Goal: Book appointment/travel/reservation

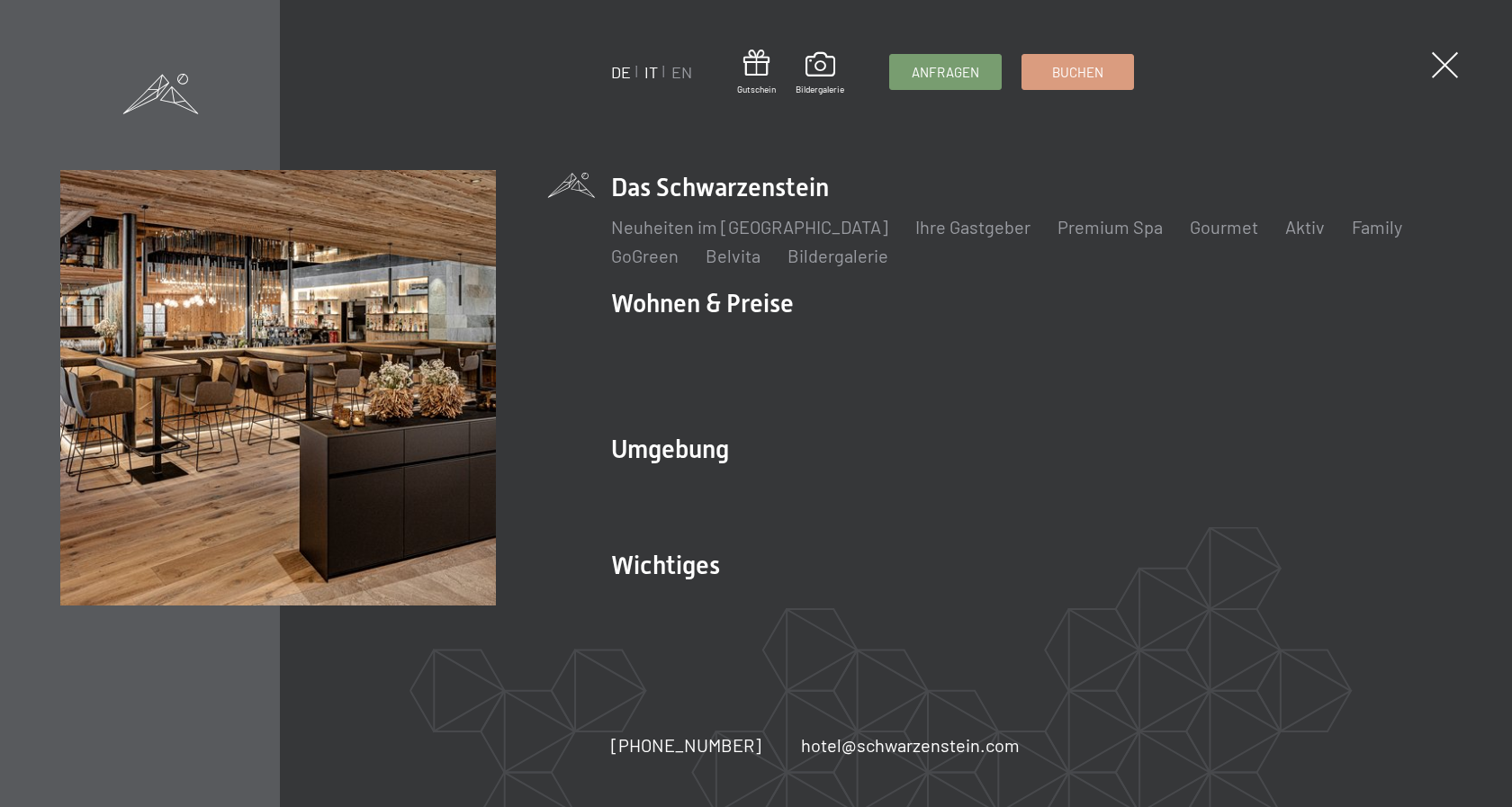
click at [653, 77] on link "IT" at bounding box center [651, 72] width 14 height 20
click at [648, 72] on link "IT" at bounding box center [651, 72] width 14 height 20
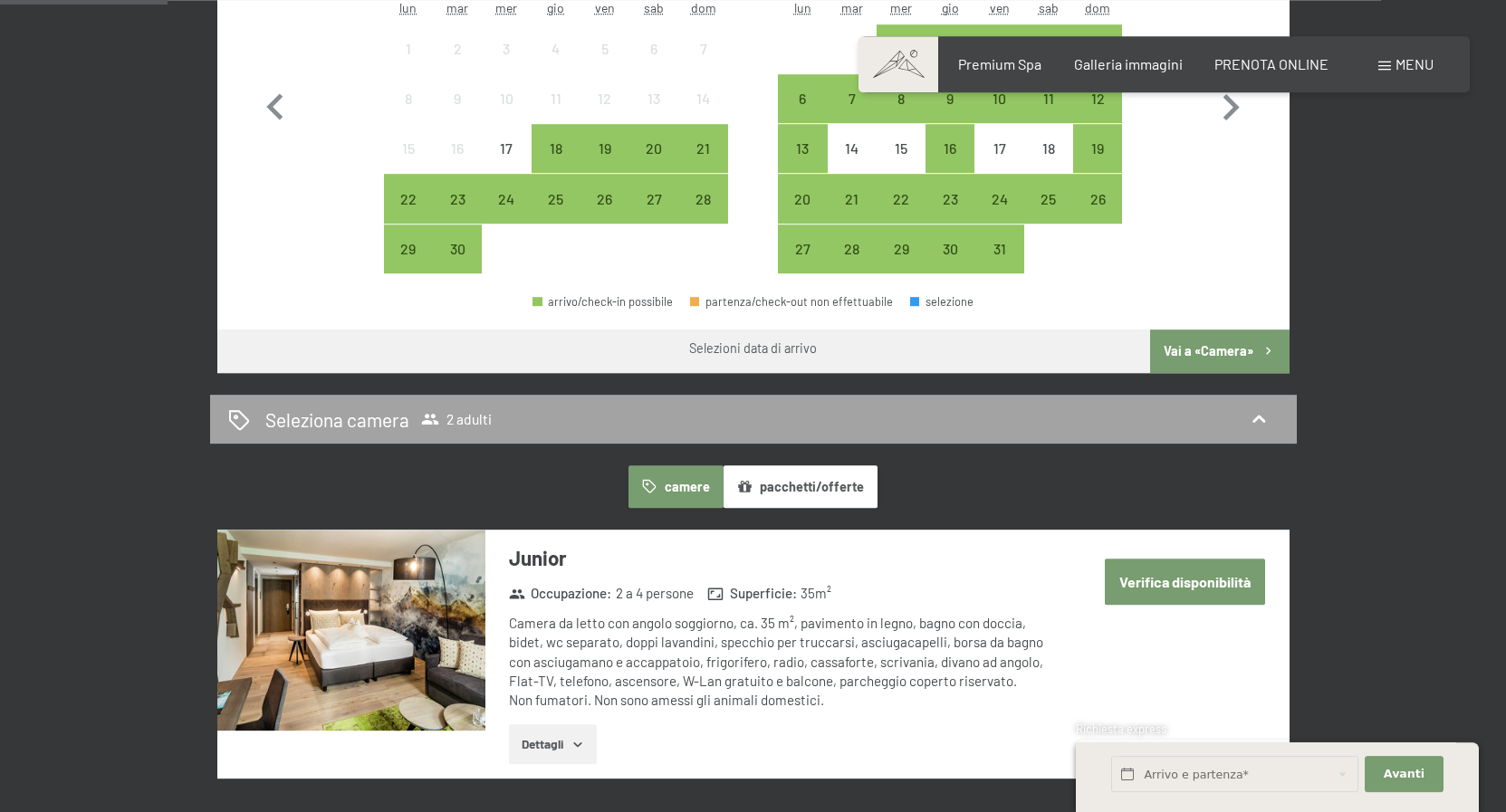
scroll to position [646, 0]
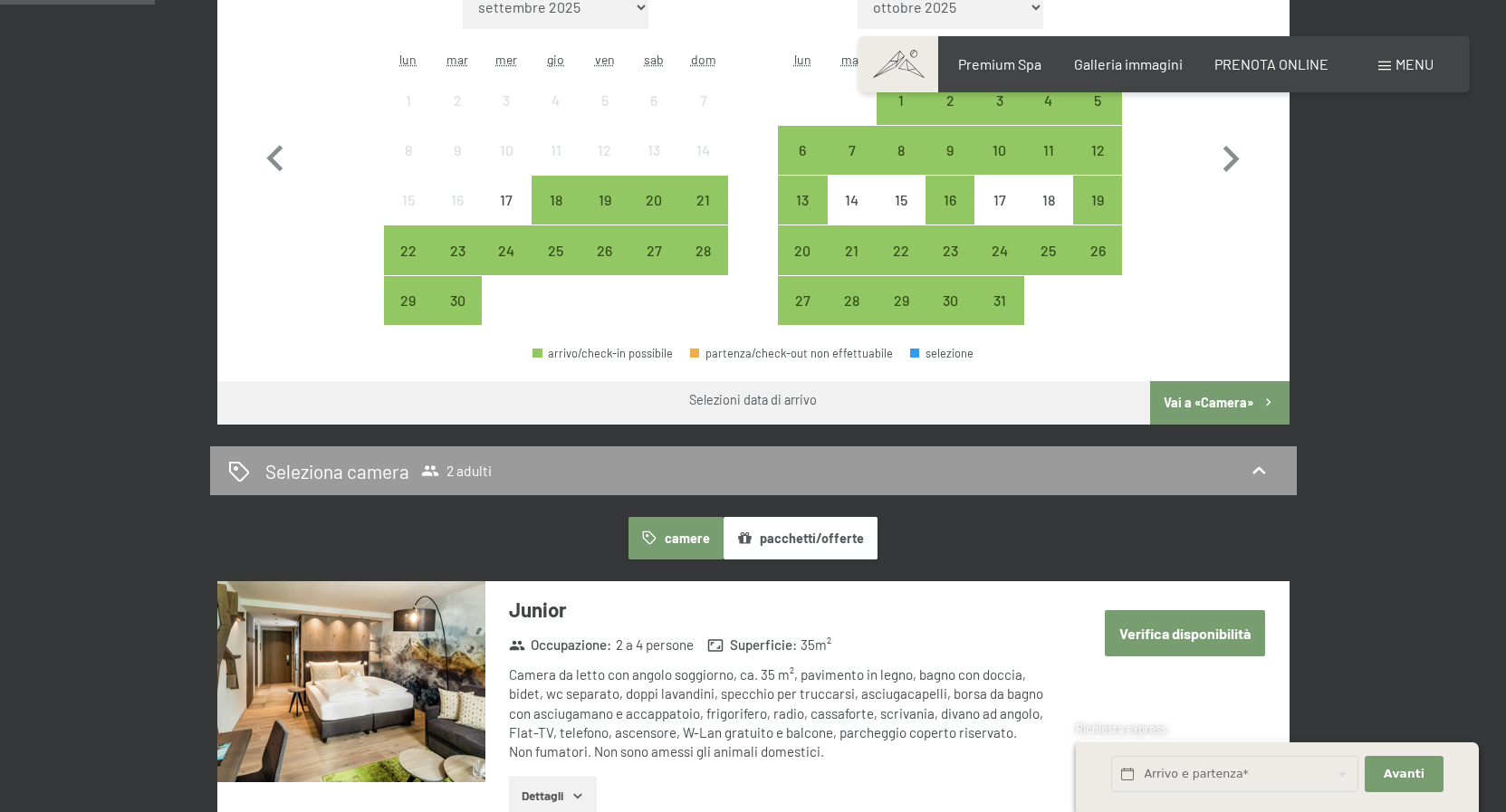
click at [831, 531] on button "pacchetti/offerte" at bounding box center [800, 537] width 154 height 41
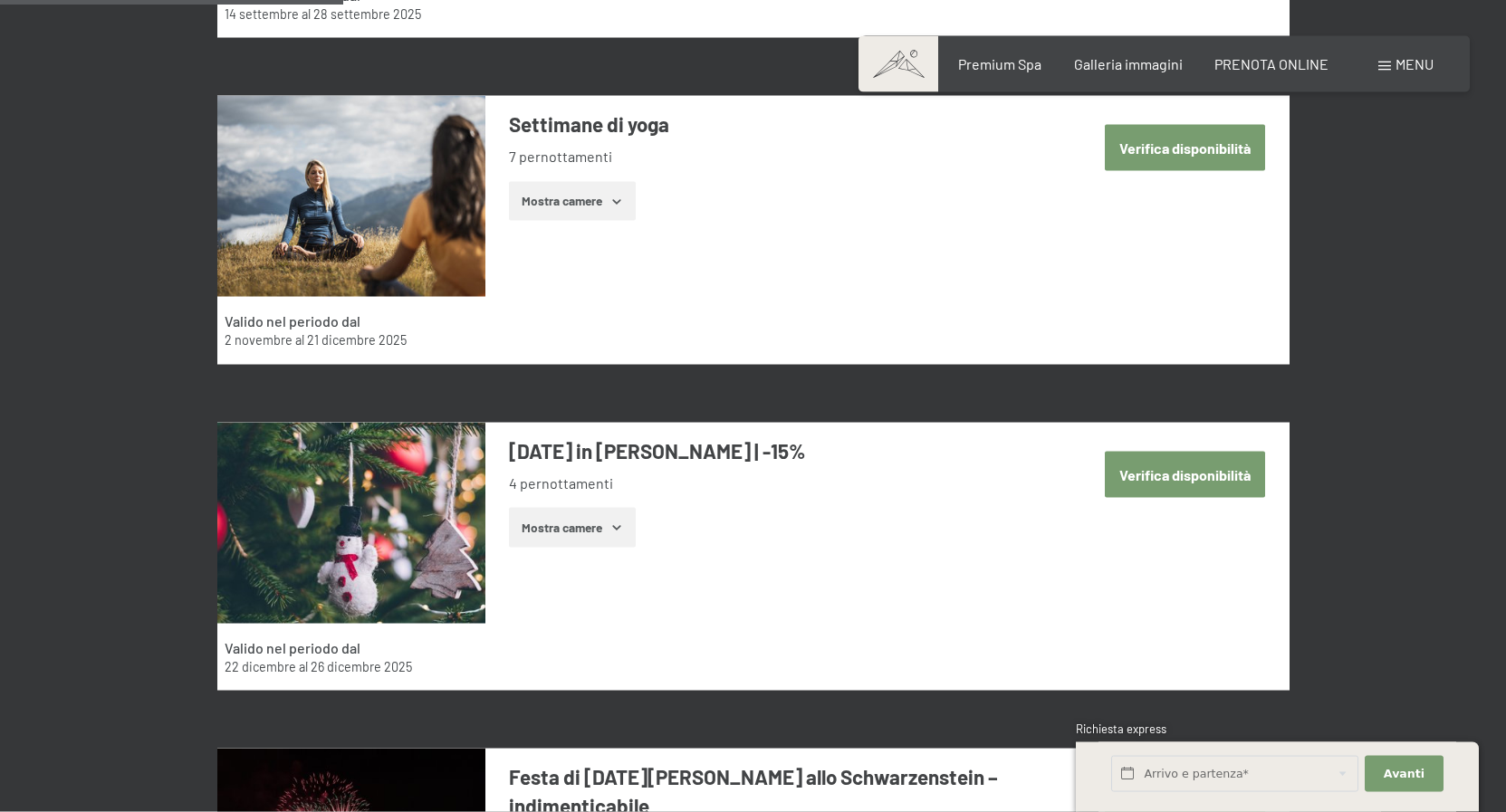
scroll to position [1570, 0]
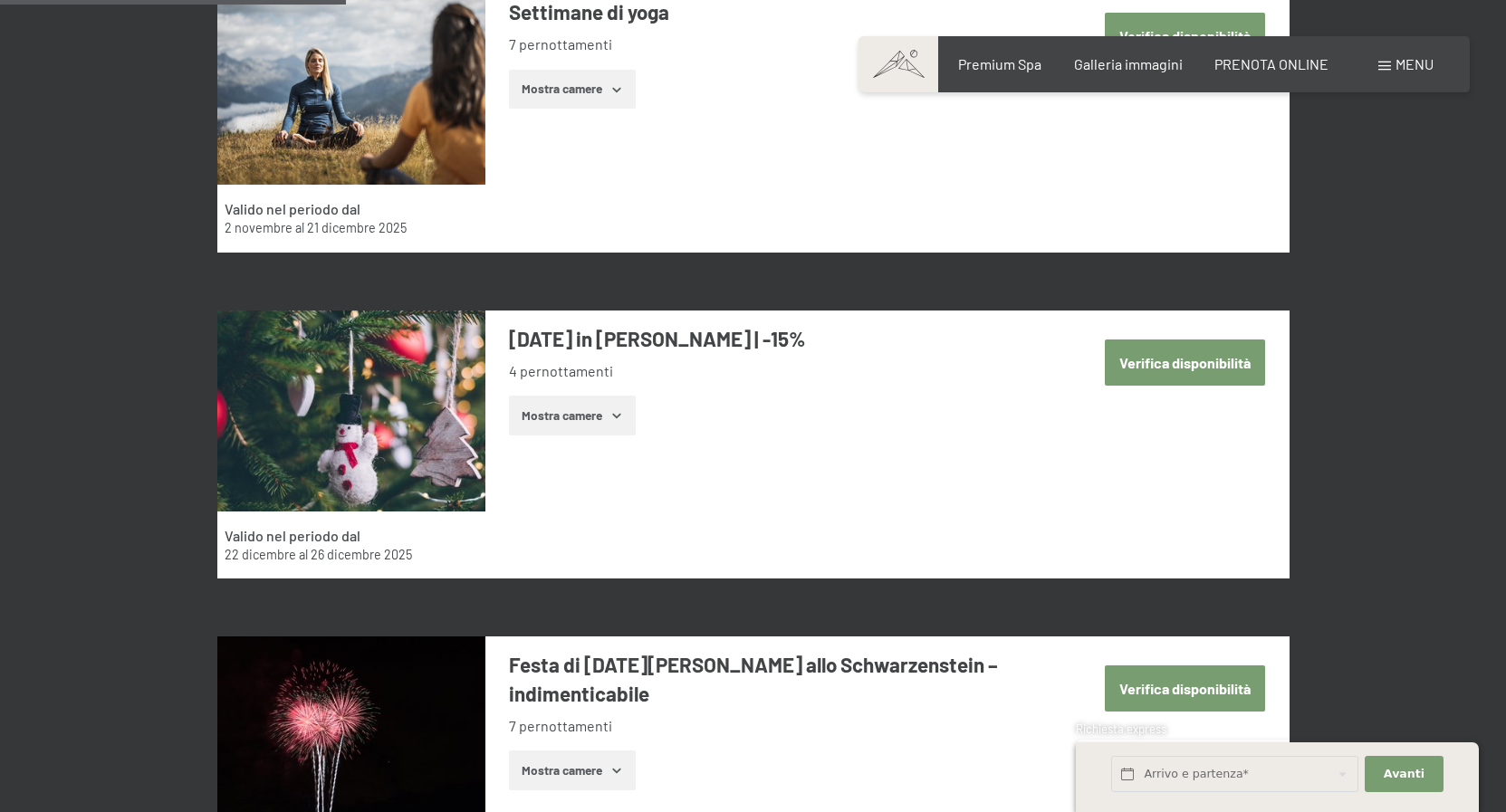
click at [611, 418] on icon "button" at bounding box center [617, 415] width 15 height 15
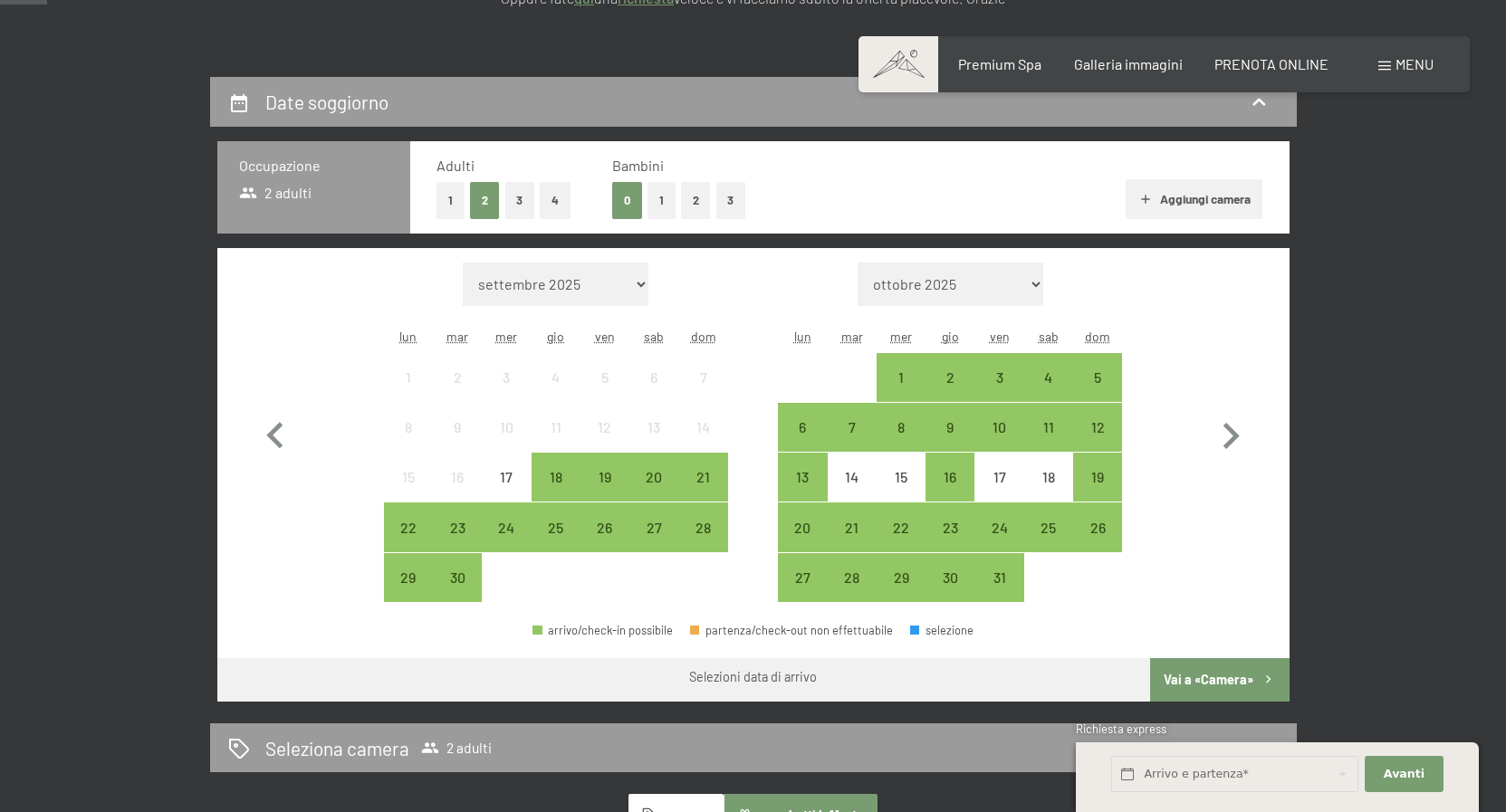
scroll to position [0, 0]
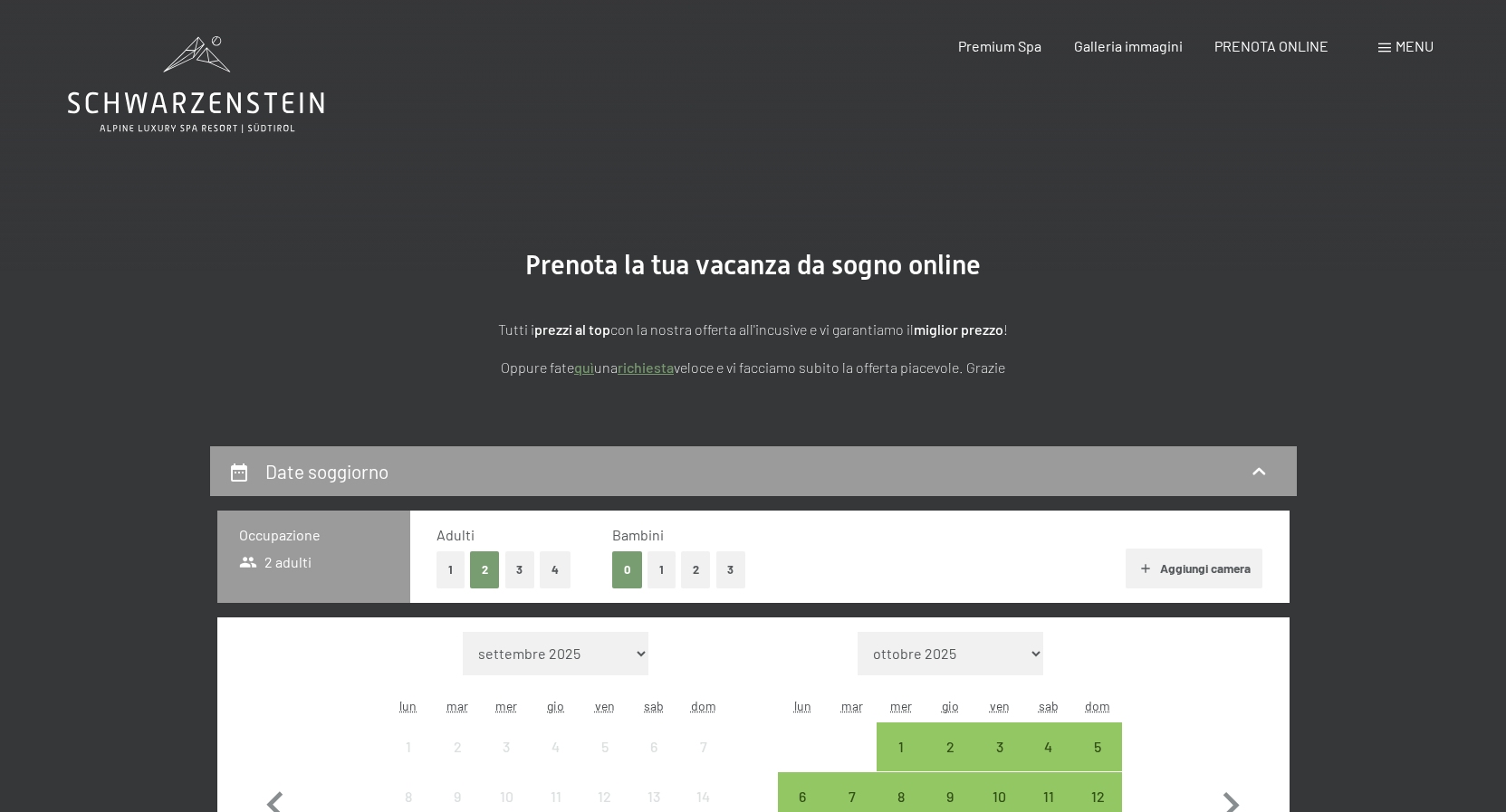
click at [673, 575] on button "1" at bounding box center [661, 570] width 28 height 38
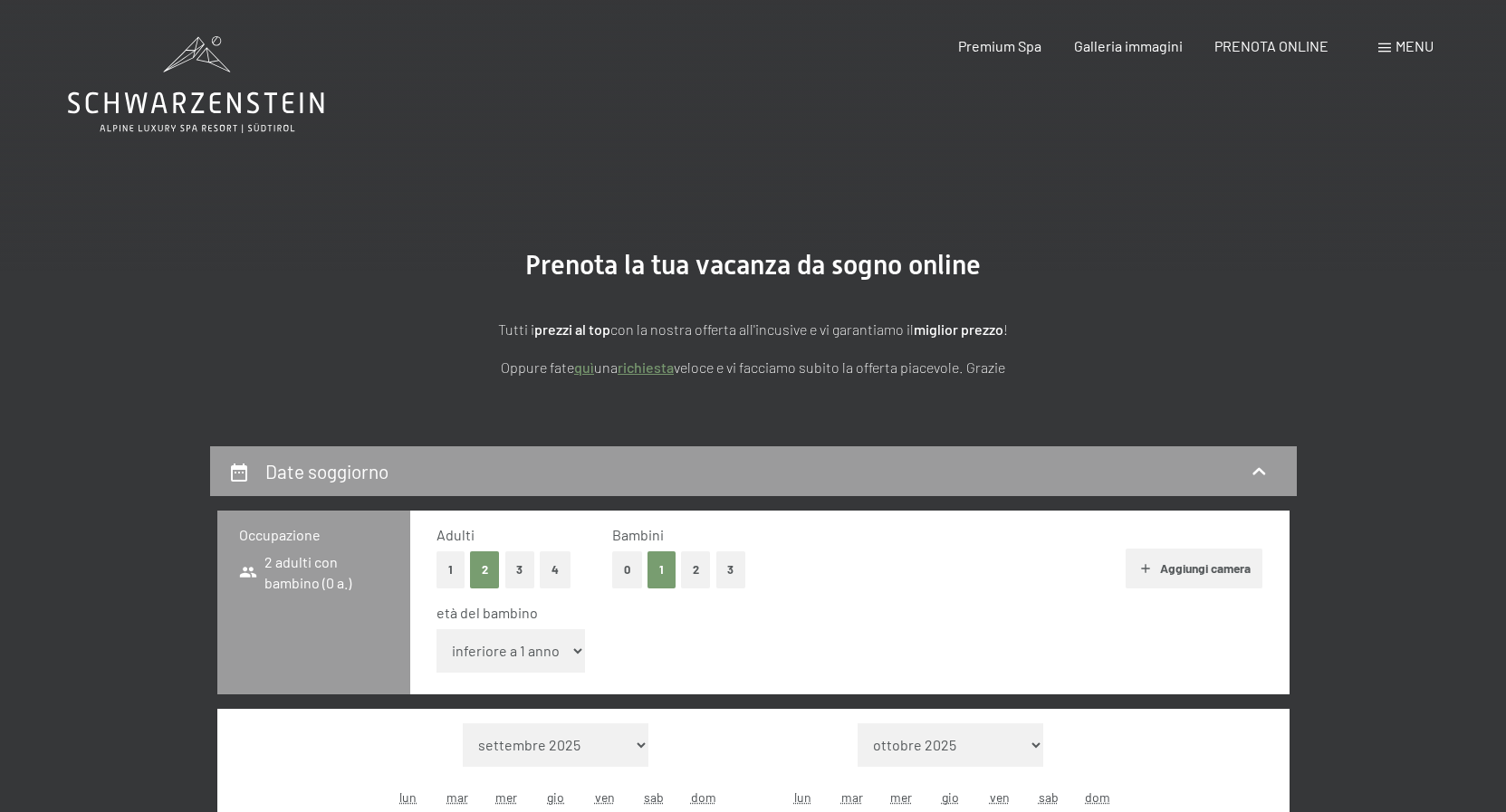
click at [437, 629] on select "inferiore a 1 anno 1 anno 2 anni 3 anni 4 anni 5 anni 6 anni 7 anni 8 anni 9 an…" at bounding box center [511, 651] width 149 height 43
select select "4"
click option "4 anni" at bounding box center [0, 0] width 0 height 0
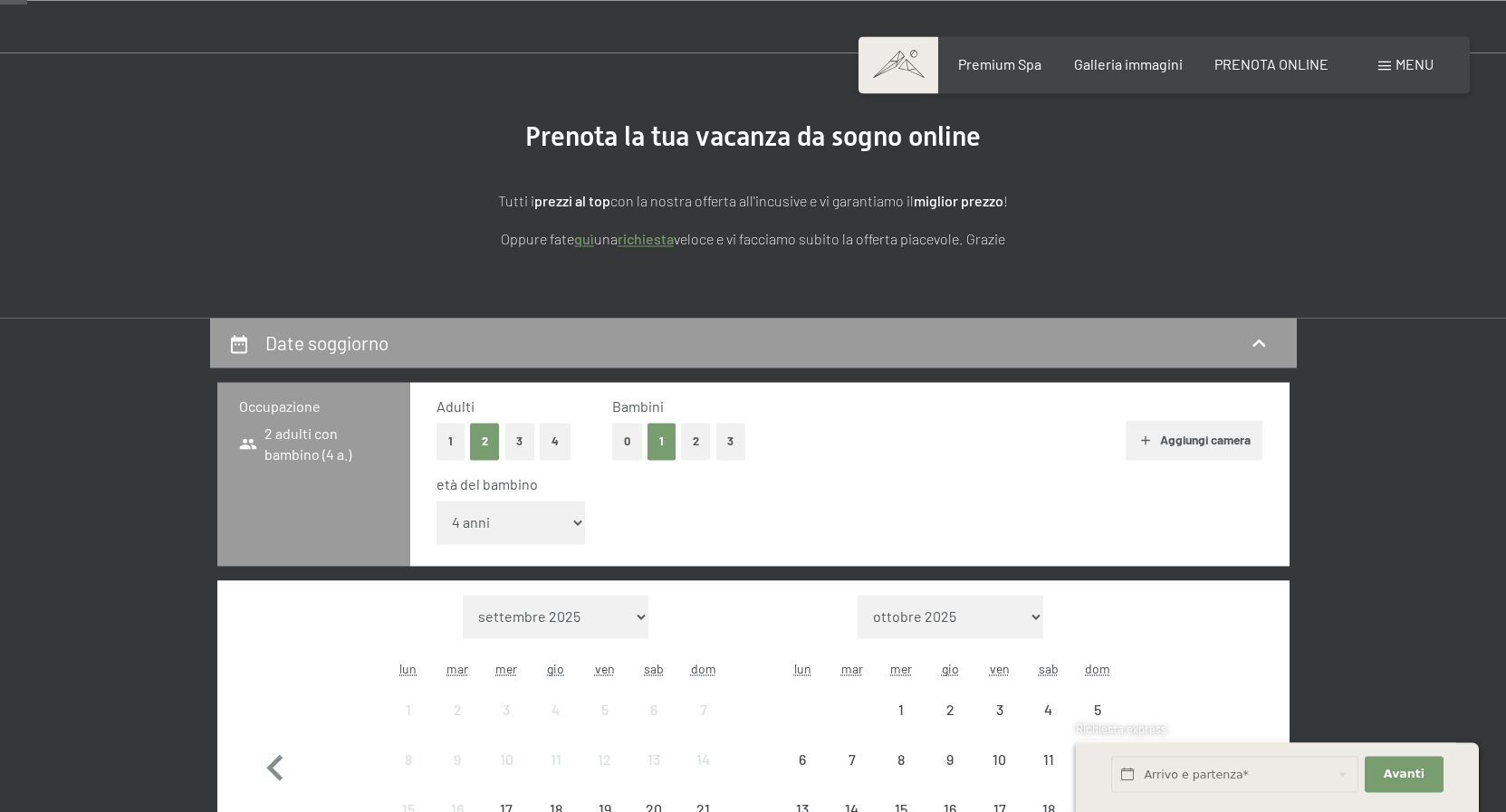
scroll to position [369, 0]
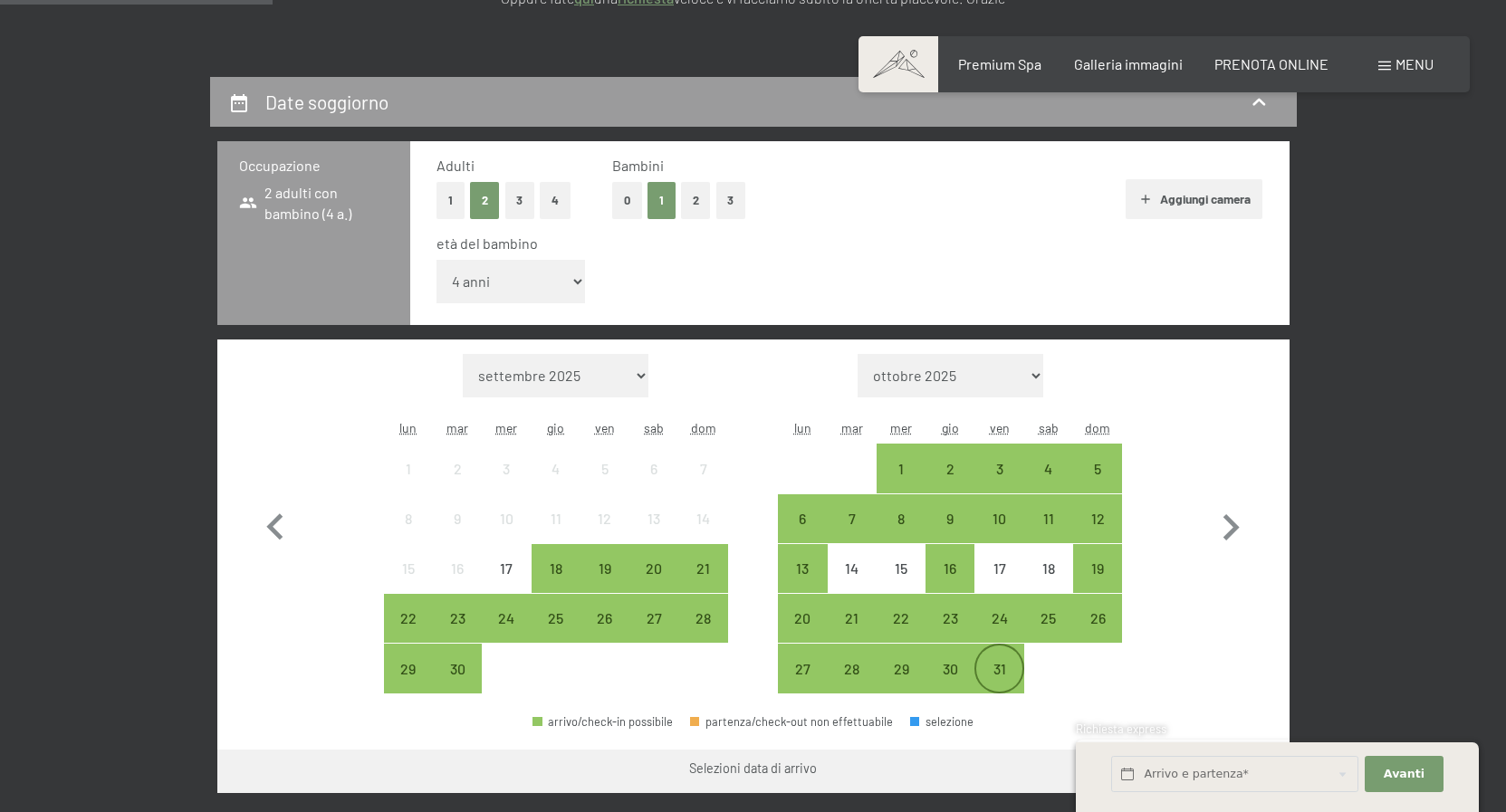
click at [998, 674] on div "31" at bounding box center [999, 685] width 45 height 45
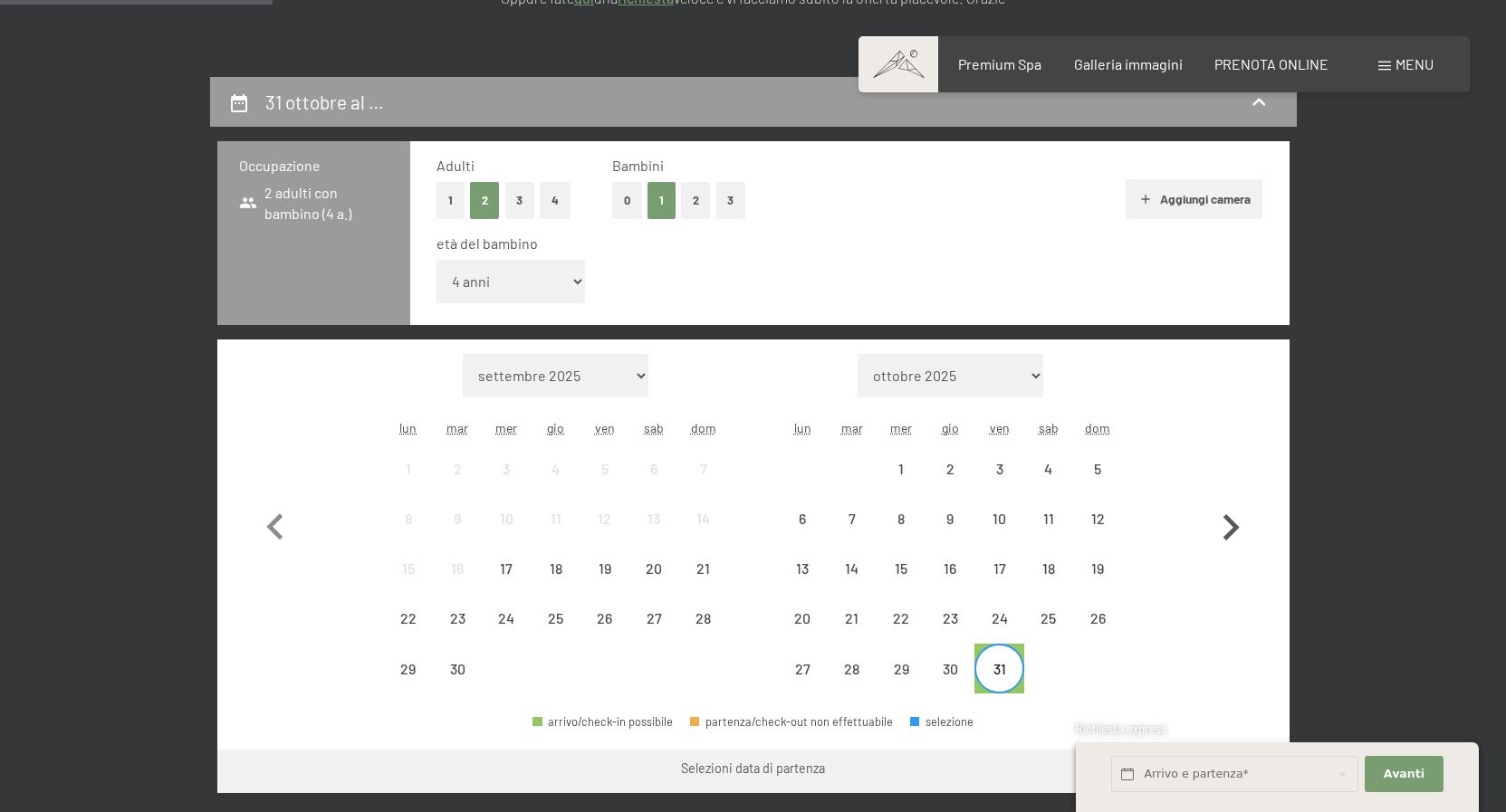
click at [1232, 525] on icon "button" at bounding box center [1231, 528] width 16 height 27
select select "[DATE]"
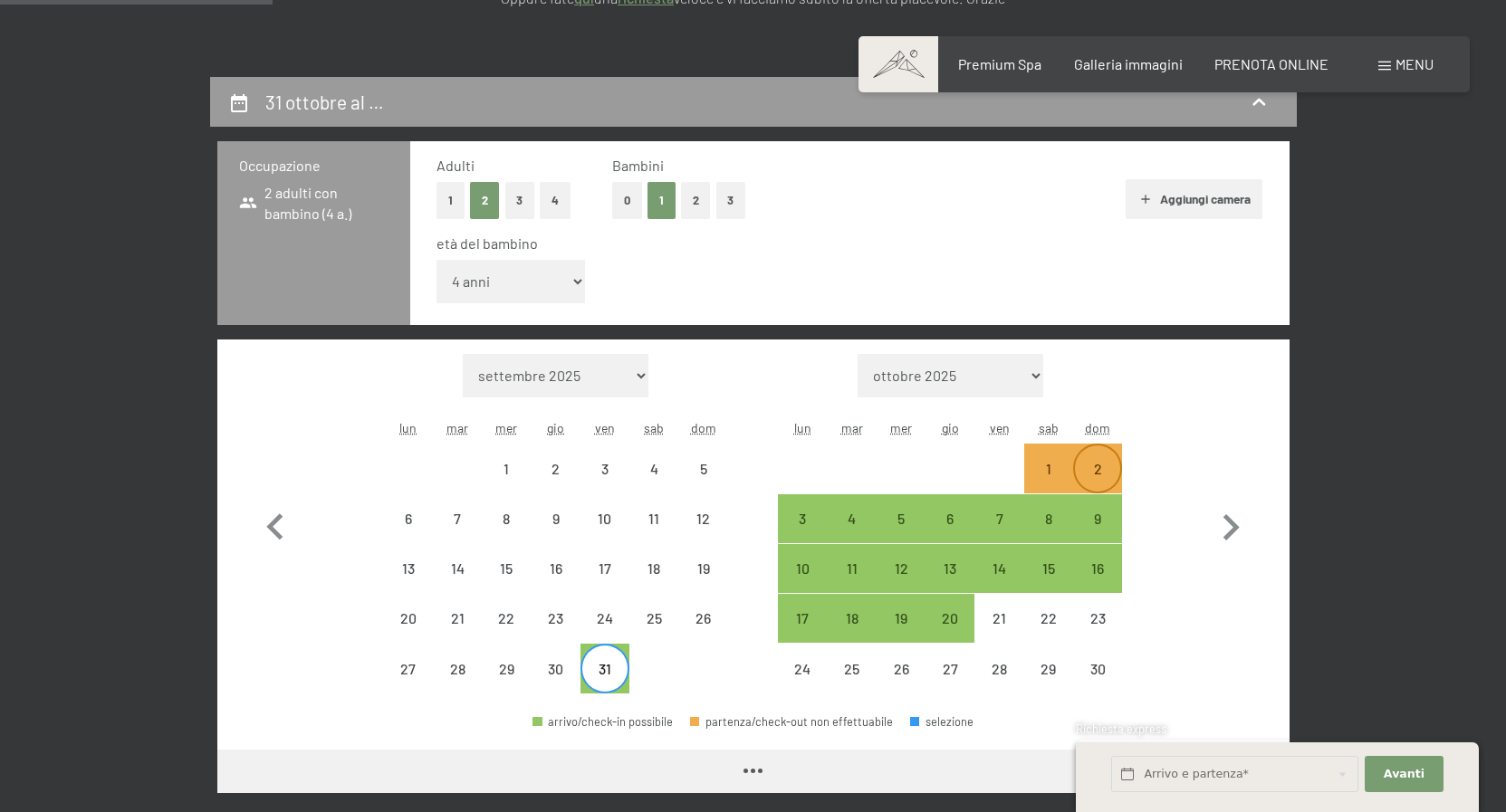
select select "[DATE]"
click at [563, 671] on div "30" at bounding box center [556, 685] width 45 height 45
select select "[DATE]"
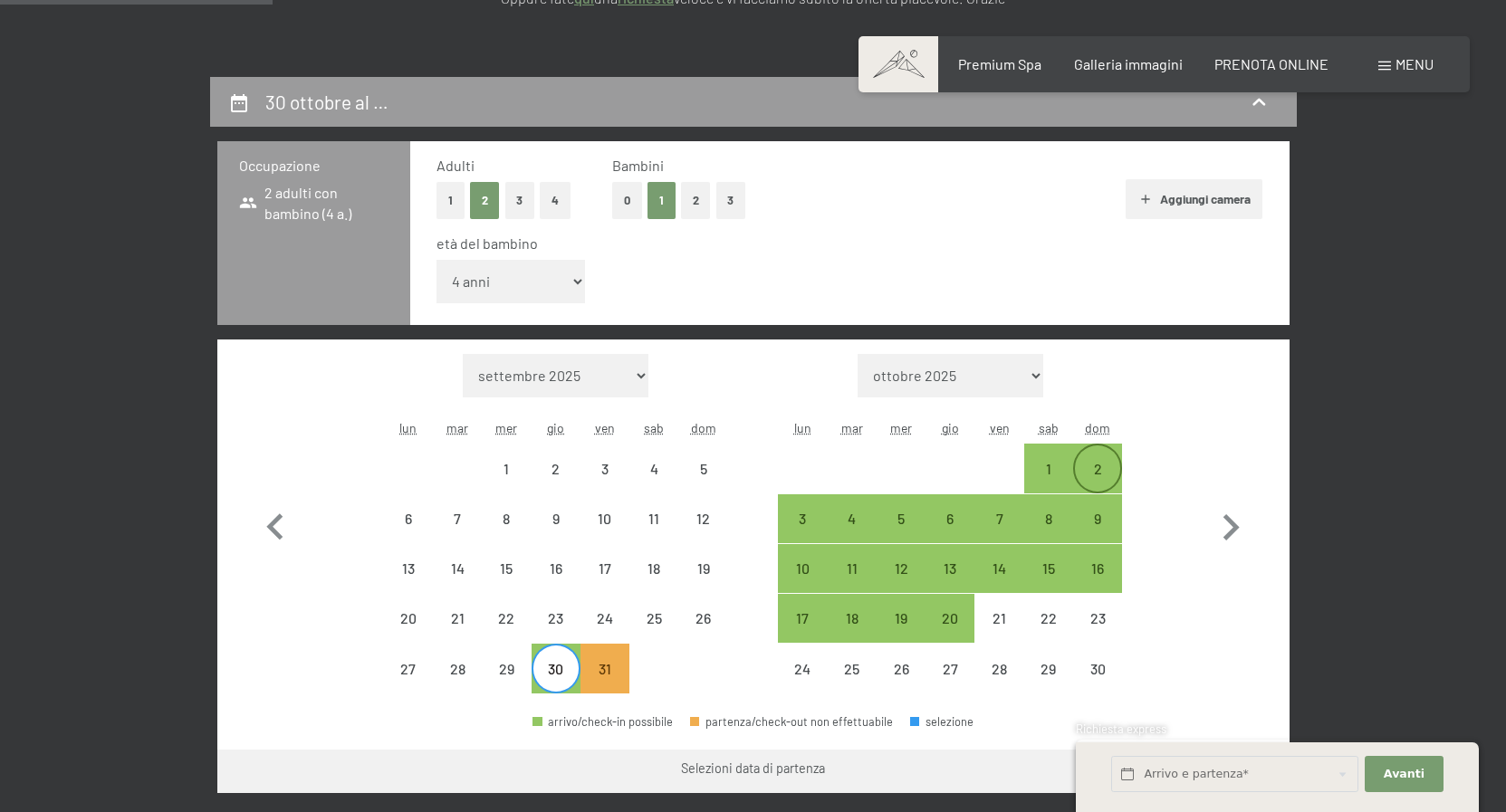
click at [1111, 462] on div "2" at bounding box center [1098, 484] width 45 height 45
select select "[DATE]"
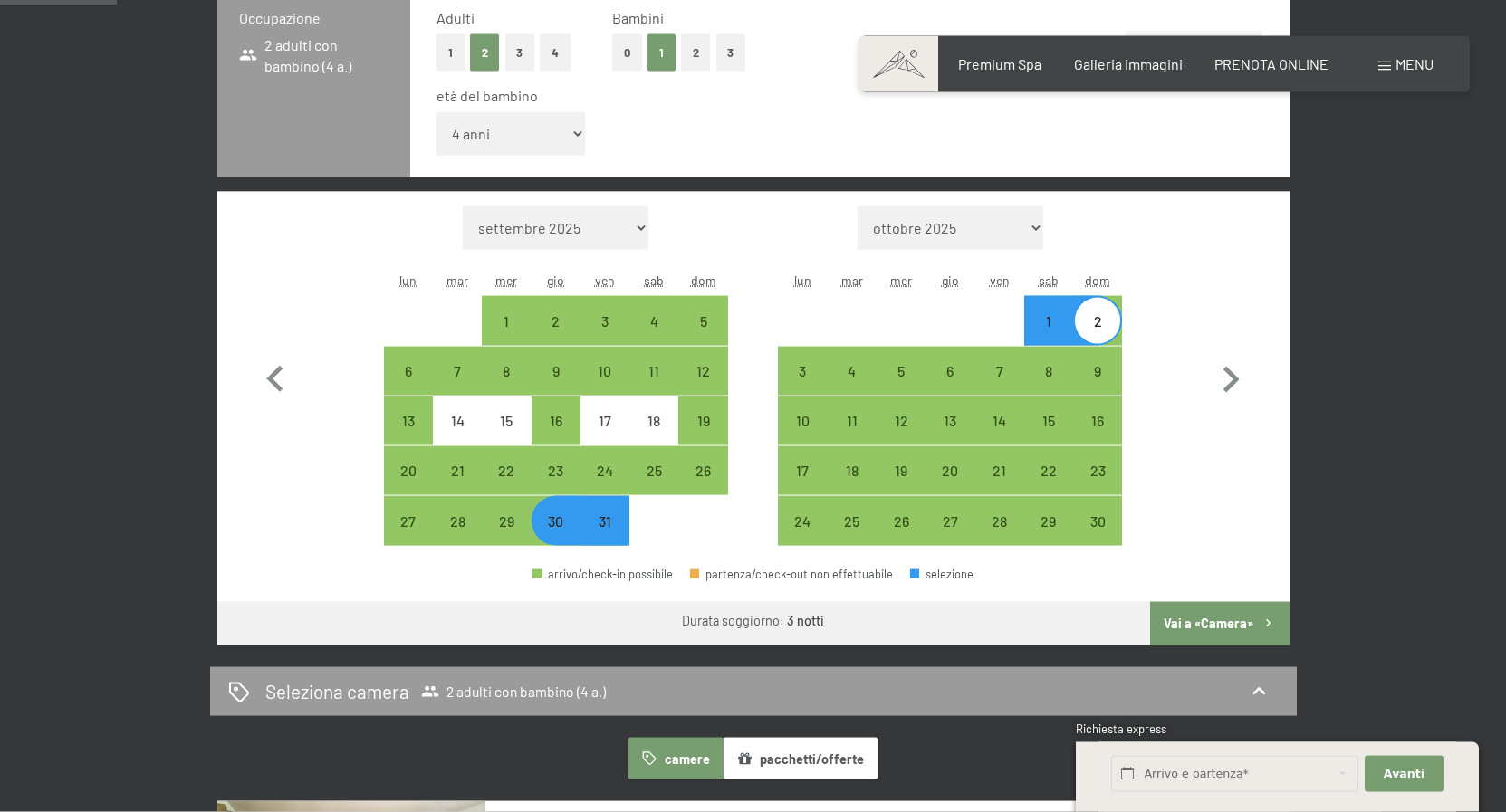
scroll to position [554, 0]
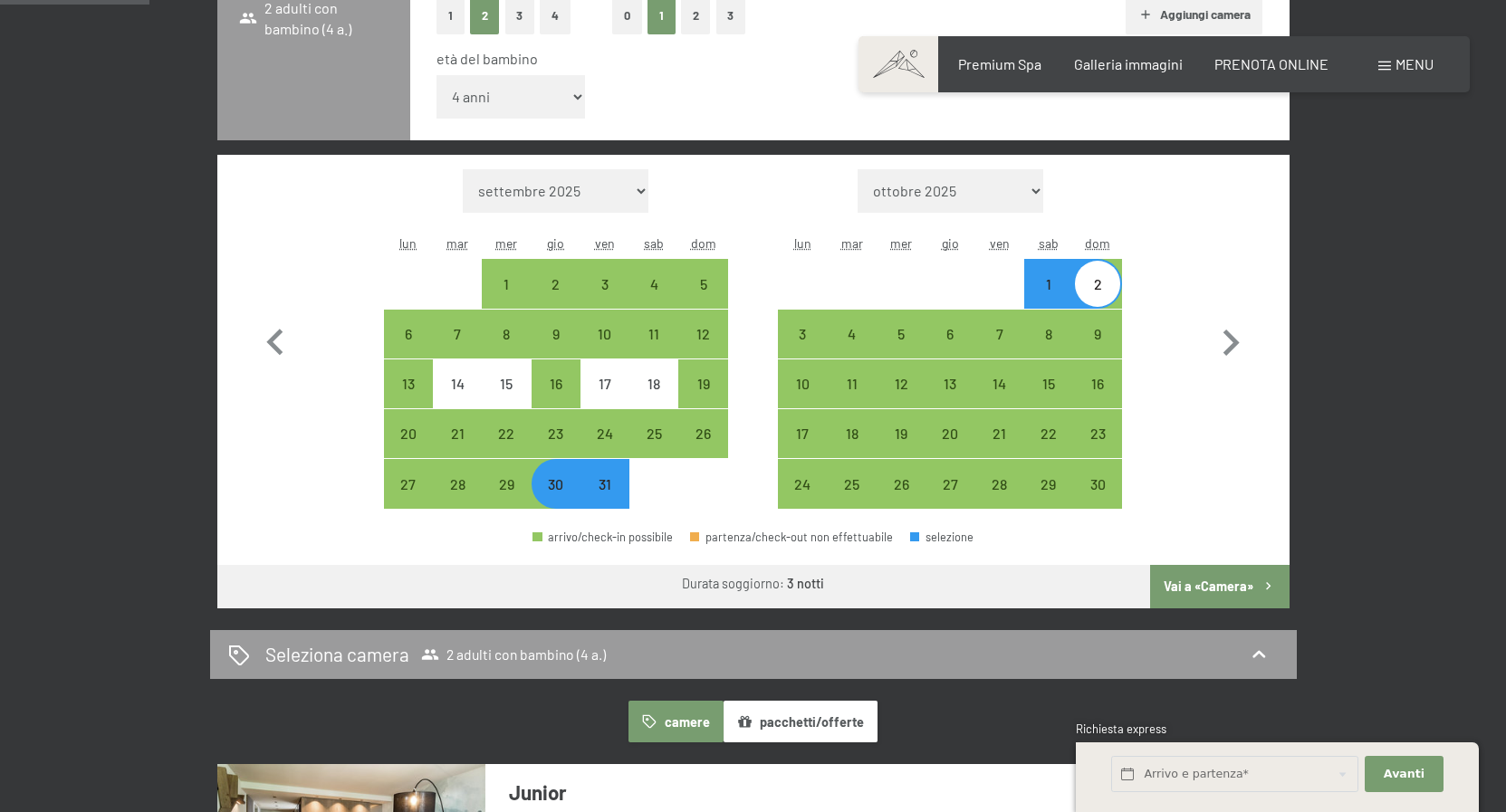
click at [1209, 576] on button "Vai a «Camera»" at bounding box center [1219, 587] width 138 height 43
select select "[DATE]"
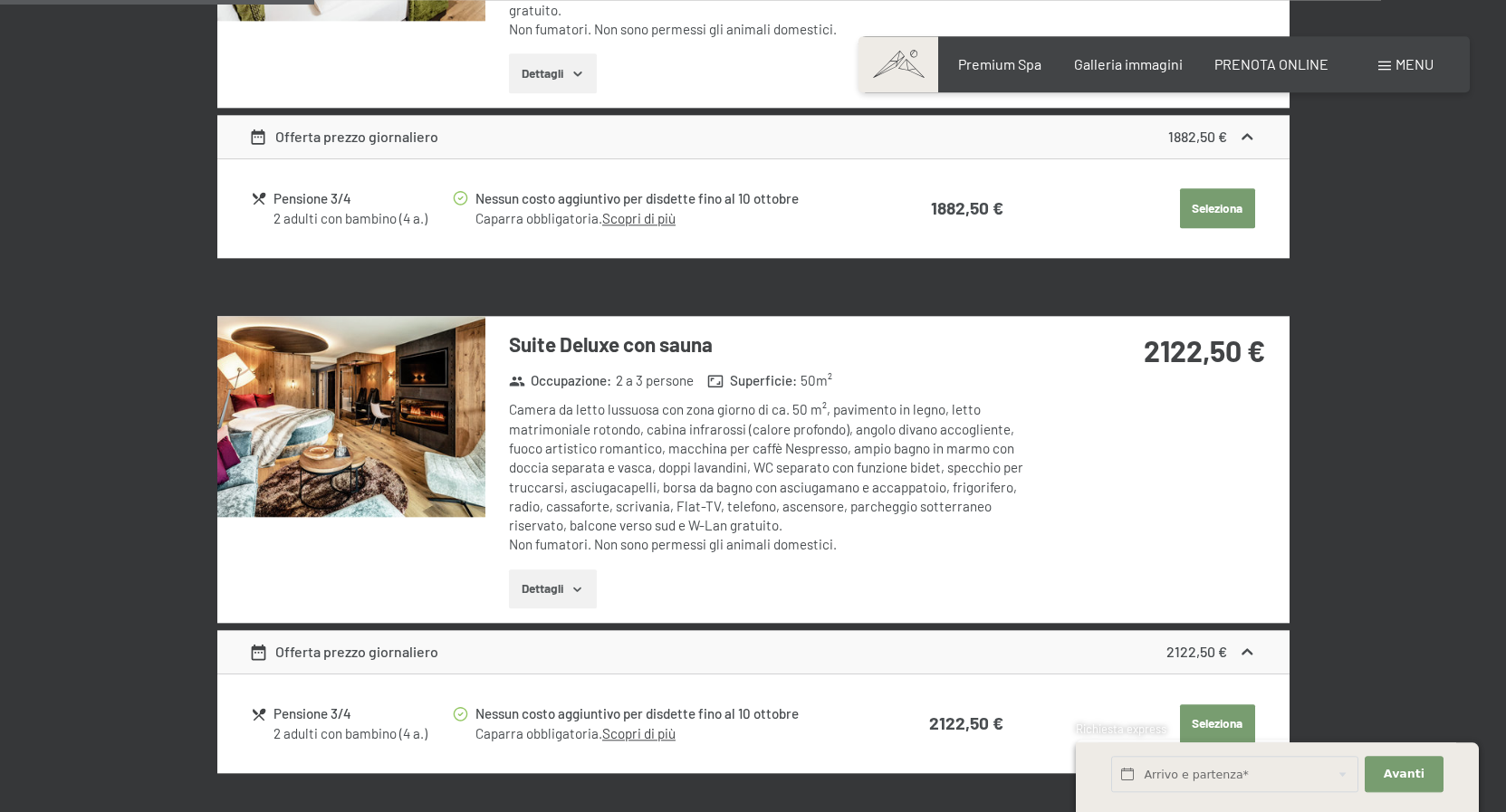
scroll to position [1555, 0]
